Goal: Task Accomplishment & Management: Manage account settings

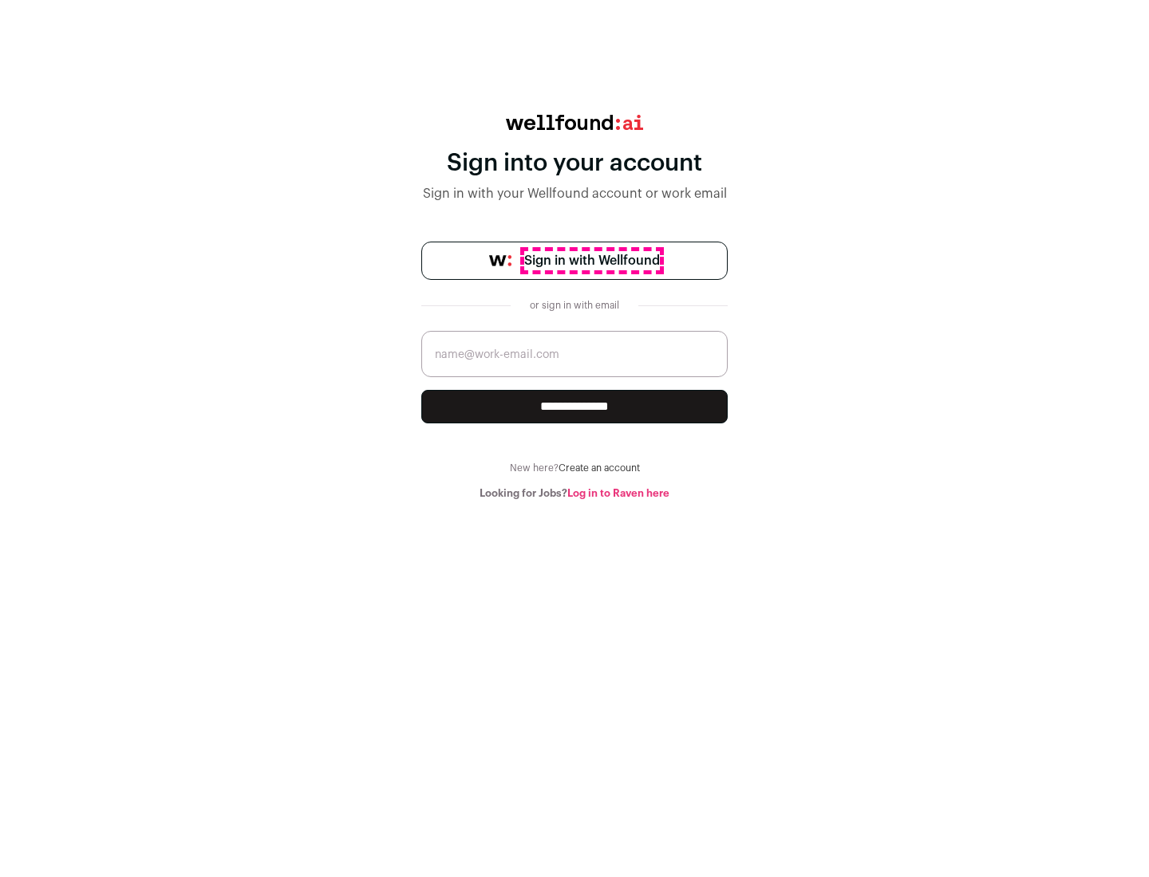
click at [591, 261] on span "Sign in with Wellfound" at bounding box center [592, 260] width 136 height 19
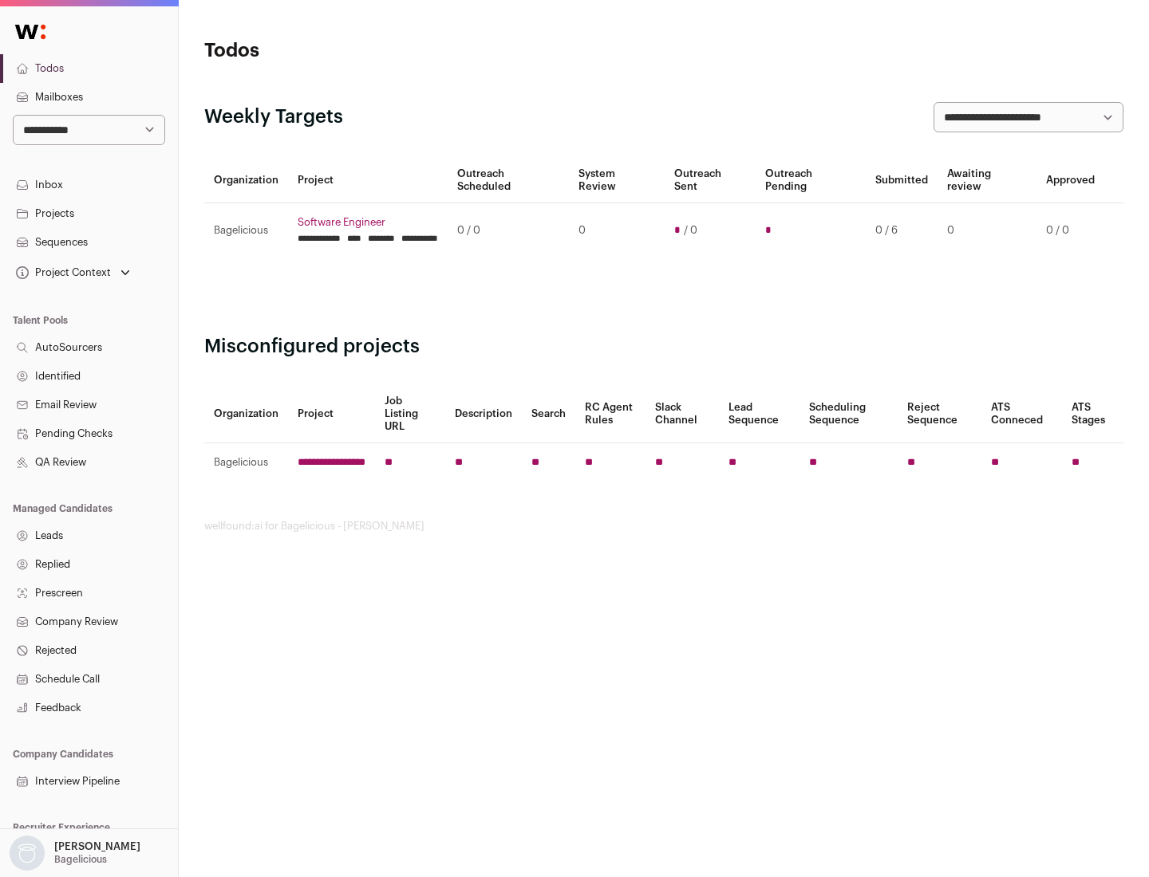
click at [89, 213] on link "Projects" at bounding box center [89, 213] width 178 height 29
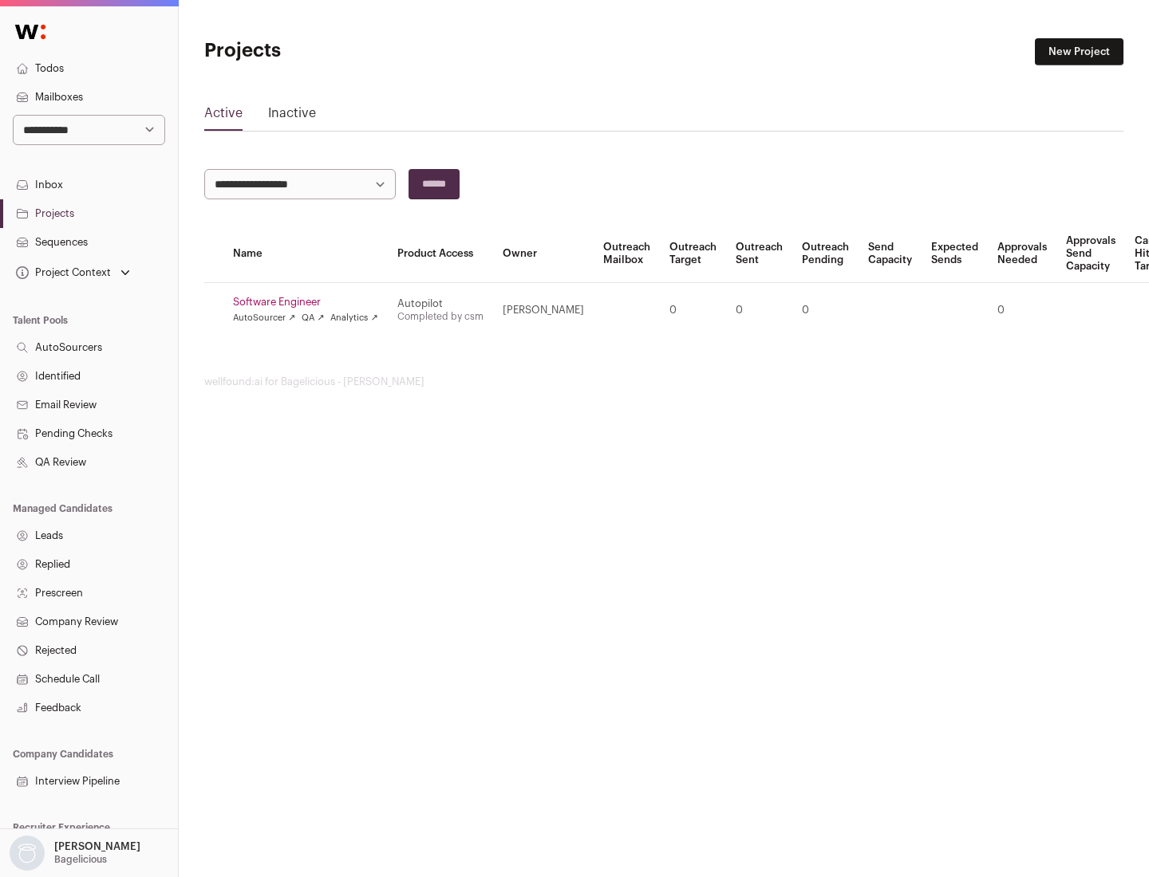
click at [310, 302] on link "Software Engineer" at bounding box center [305, 302] width 145 height 13
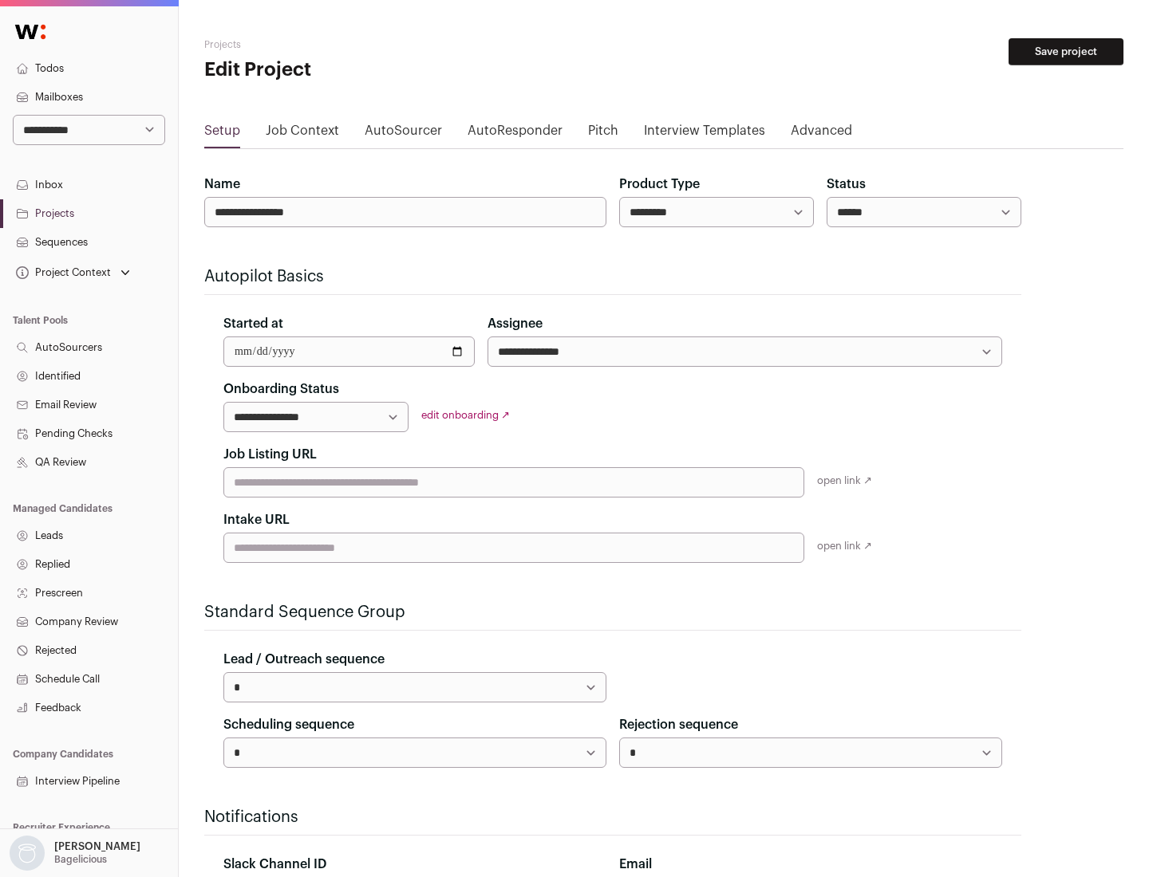
click at [1066, 52] on button "Save project" at bounding box center [1065, 51] width 115 height 27
